Goal: Navigation & Orientation: Find specific page/section

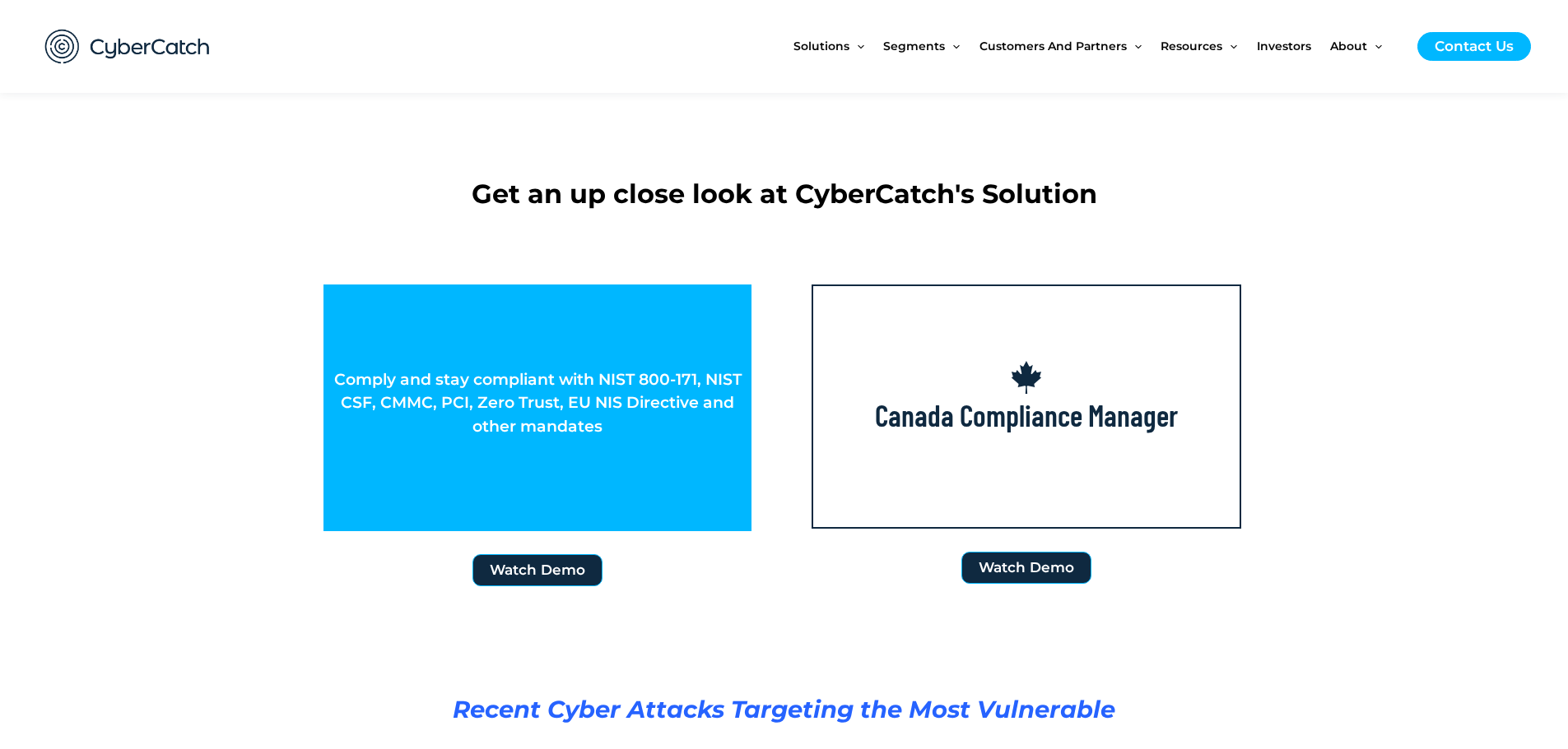
scroll to position [2551, 0]
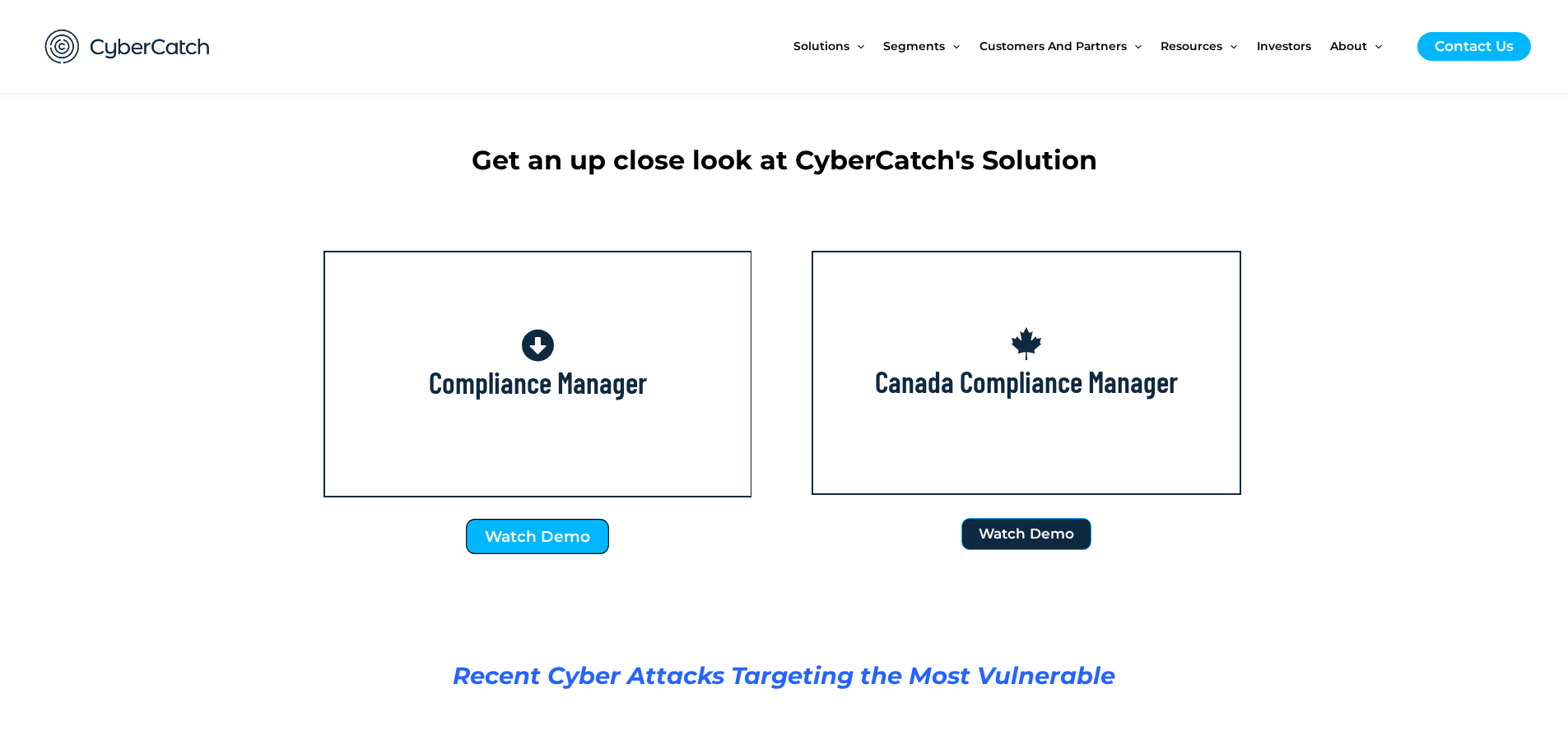
click at [537, 538] on span "Watch Demo" at bounding box center [537, 537] width 106 height 16
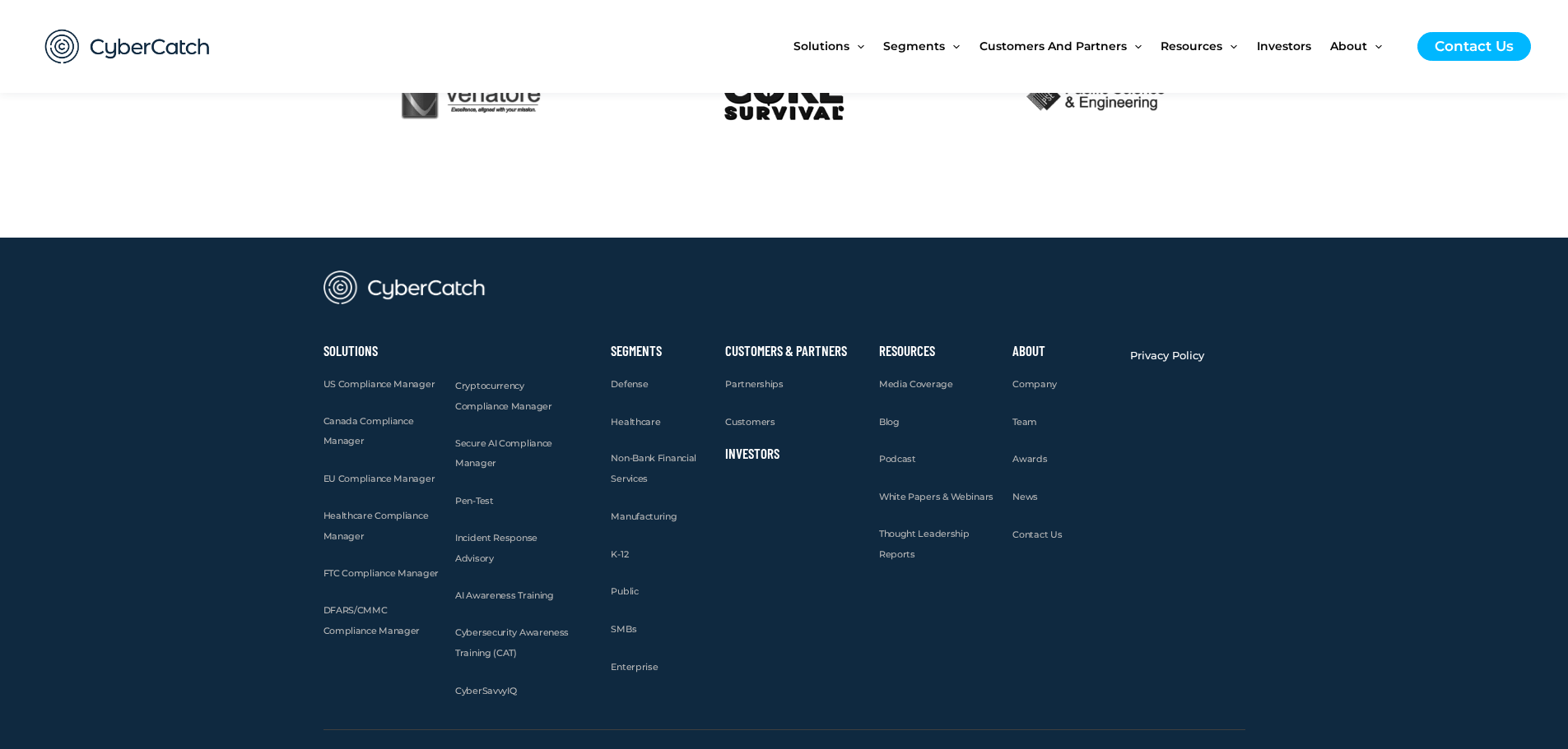
scroll to position [4113, 0]
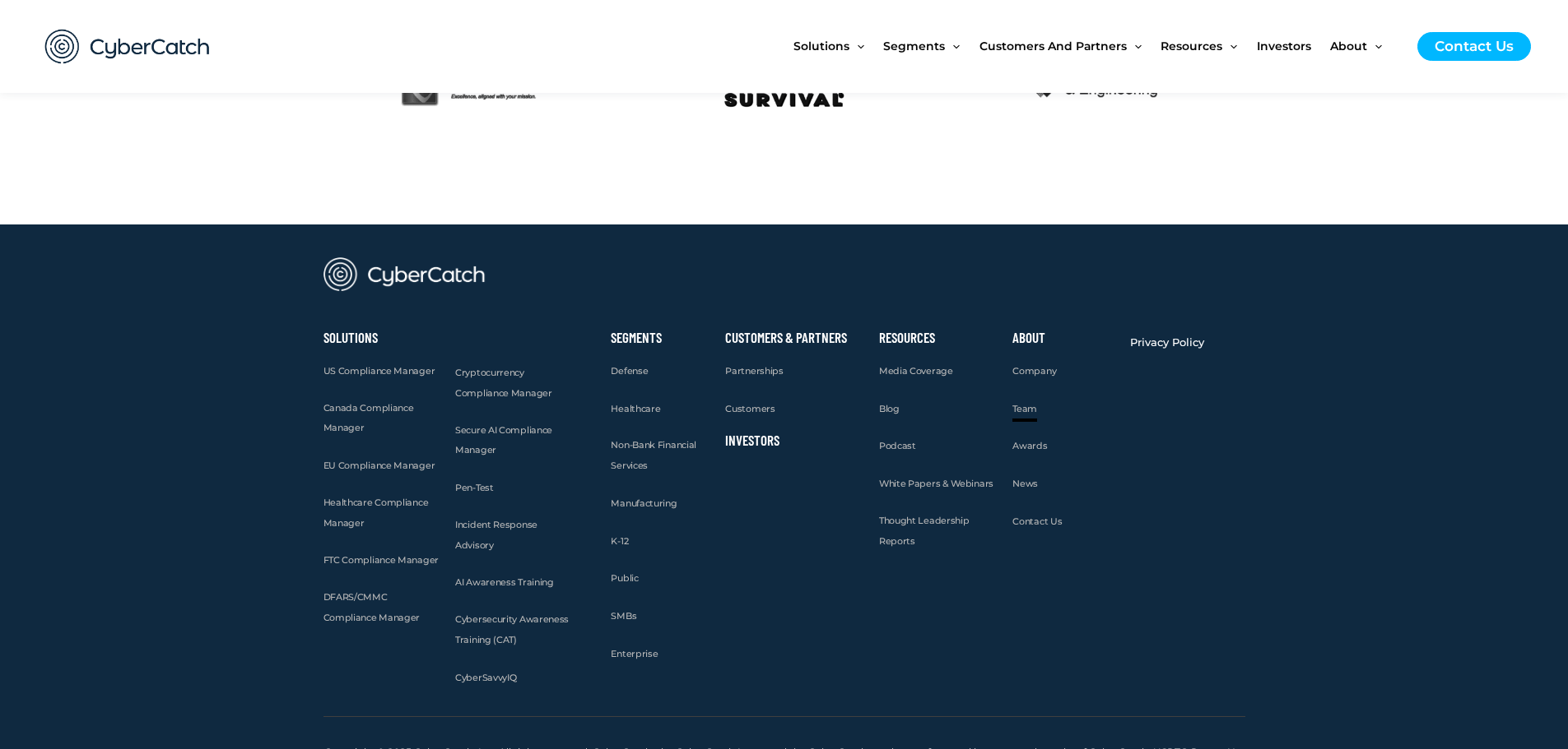
click at [1020, 414] on link "Team" at bounding box center [1025, 409] width 25 height 21
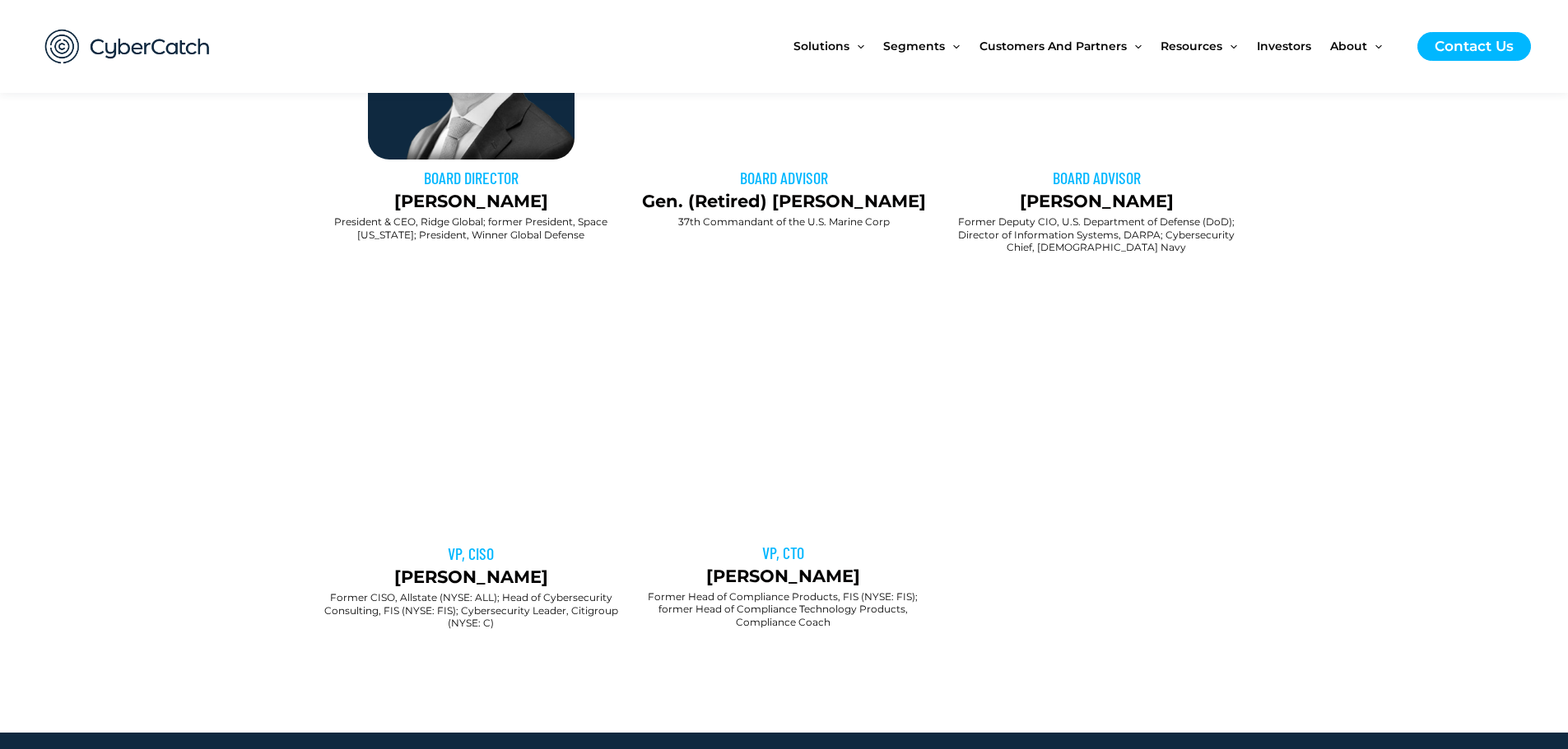
scroll to position [1234, 0]
